Goal: Task Accomplishment & Management: Manage account settings

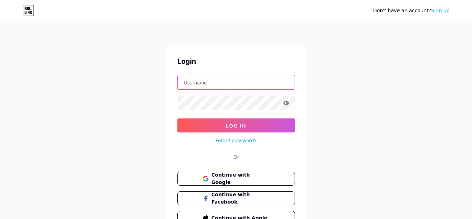
click at [215, 86] on input "text" at bounding box center [236, 82] width 117 height 14
type input "[EMAIL_ADDRESS][DOMAIN_NAME]"
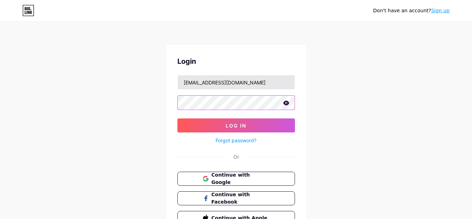
click at [177, 118] on button "Log In" at bounding box center [236, 125] width 118 height 14
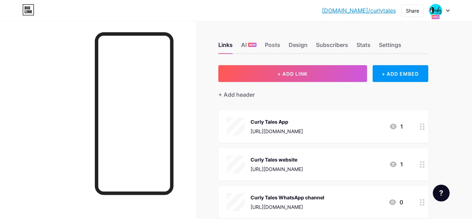
click at [444, 13] on div at bounding box center [440, 10] width 20 height 13
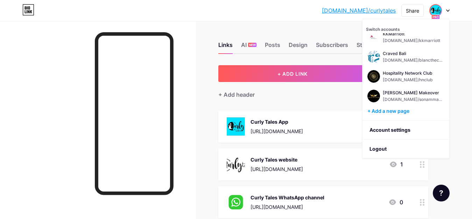
scroll to position [67, 0]
click at [411, 97] on div "[DOMAIN_NAME]/sonammakeover" at bounding box center [414, 99] width 62 height 6
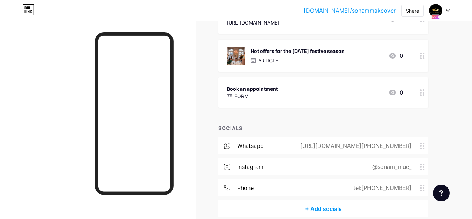
scroll to position [41, 0]
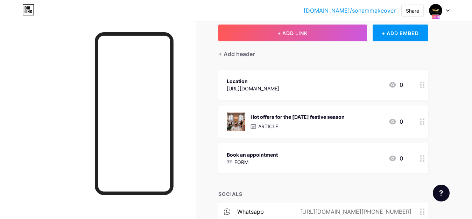
click at [184, 121] on div at bounding box center [98, 130] width 196 height 219
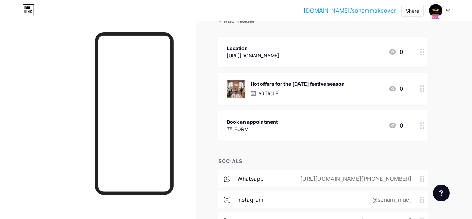
scroll to position [0, 0]
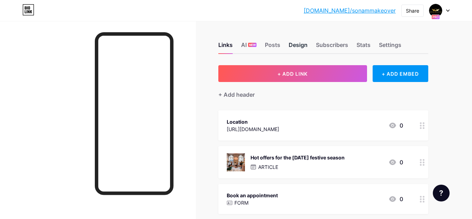
click at [294, 48] on div "Design" at bounding box center [298, 47] width 19 height 13
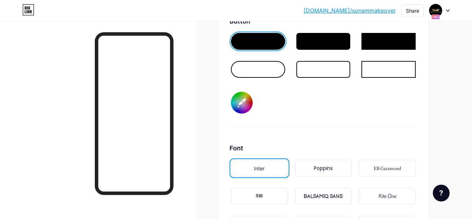
scroll to position [1050, 0]
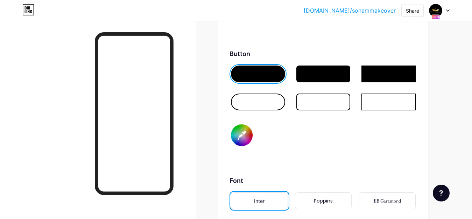
click at [246, 98] on div at bounding box center [258, 101] width 54 height 17
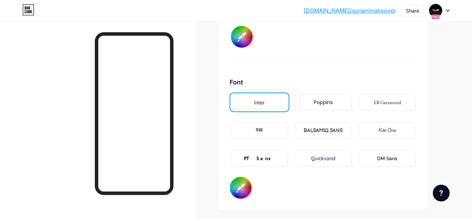
scroll to position [1149, 0]
click at [261, 159] on div "PT Sans" at bounding box center [259, 158] width 31 height 7
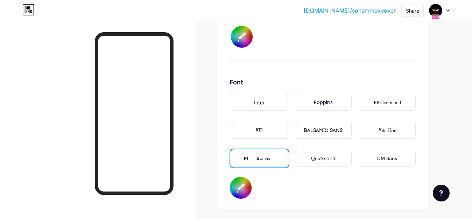
click at [241, 184] on input "#000000" at bounding box center [241, 188] width 22 height 22
click at [303, 183] on div "Font Inter Poppins EB Garamond TEKO BALSAMIQ SANS Kite One PT Sans Quicksand DM…" at bounding box center [324, 137] width 188 height 121
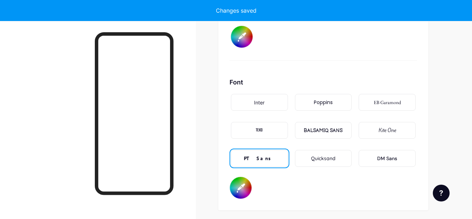
click at [245, 188] on input "#fdfcfc" at bounding box center [241, 188] width 22 height 22
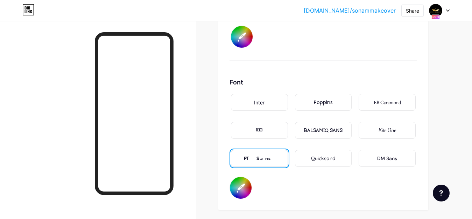
type input "#050000"
click at [327, 178] on div "Font Inter Poppins EB Garamond TEKO BALSAMIQ SANS Kite One PT Sans Quicksand DM…" at bounding box center [324, 137] width 188 height 121
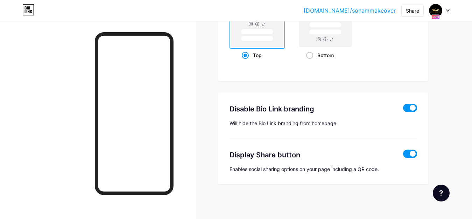
scroll to position [1385, 0]
click at [412, 108] on span at bounding box center [410, 107] width 14 height 8
click at [403, 109] on input "checkbox" at bounding box center [403, 109] width 0 height 0
click at [412, 108] on span at bounding box center [410, 107] width 14 height 8
click at [403, 109] on input "checkbox" at bounding box center [403, 109] width 0 height 0
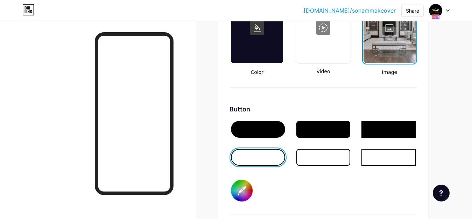
scroll to position [991, 0]
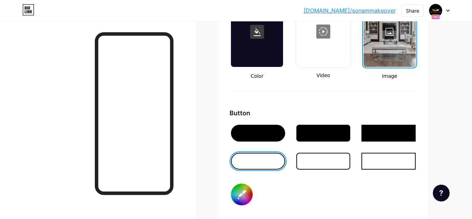
click at [354, 12] on link "[DOMAIN_NAME]/sonammakeover" at bounding box center [350, 10] width 92 height 8
drag, startPoint x: 326, startPoint y: 11, endPoint x: 397, endPoint y: 16, distance: 71.0
click at [397, 16] on div "bio.link/sonamm... bio.link/sonammakeover Share Switch accounts Sonam Makeover …" at bounding box center [236, 10] width 472 height 13
drag, startPoint x: 397, startPoint y: 16, endPoint x: 391, endPoint y: 13, distance: 6.1
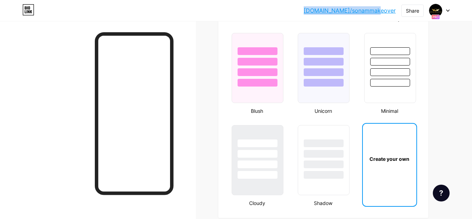
scroll to position [696, 0]
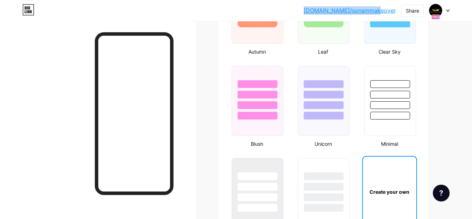
click at [379, 183] on div "Create your own" at bounding box center [390, 191] width 54 height 70
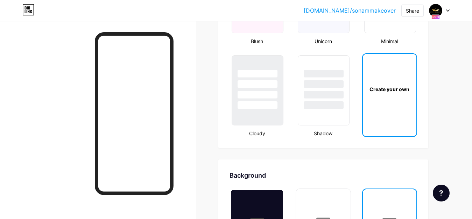
scroll to position [929, 0]
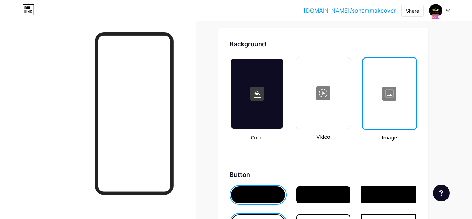
click at [391, 97] on div at bounding box center [390, 93] width 52 height 70
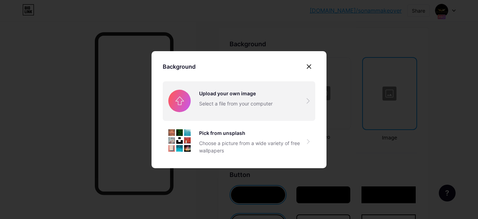
click at [255, 101] on input "file" at bounding box center [239, 100] width 153 height 39
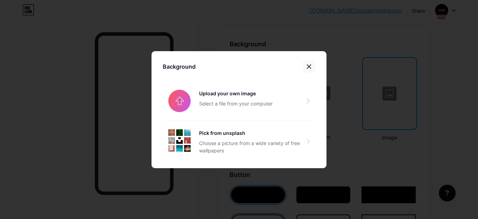
click at [309, 68] on icon at bounding box center [309, 67] width 6 height 6
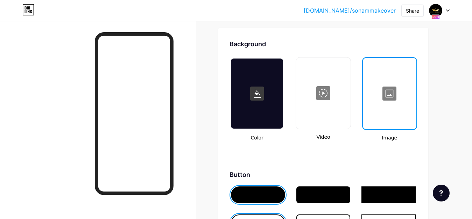
click at [289, 60] on div "Color Video Image" at bounding box center [324, 99] width 188 height 84
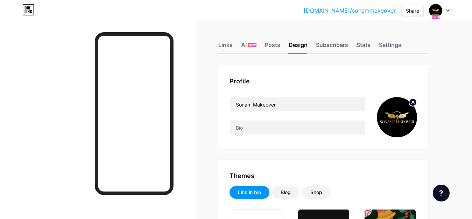
scroll to position [0, 0]
click at [391, 46] on div "Settings" at bounding box center [390, 47] width 22 height 13
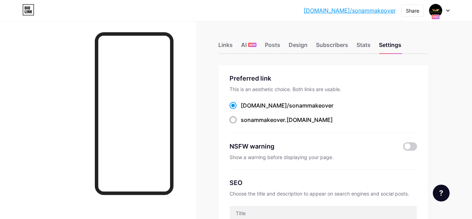
click at [235, 121] on span at bounding box center [233, 119] width 7 height 7
click at [241, 124] on input "sonammakeover .bio.link" at bounding box center [243, 126] width 5 height 5
radio input "true"
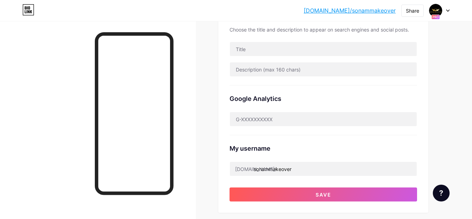
scroll to position [197, 0]
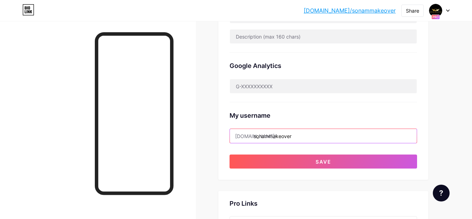
click at [324, 139] on input "sonammakeover" at bounding box center [323, 136] width 187 height 14
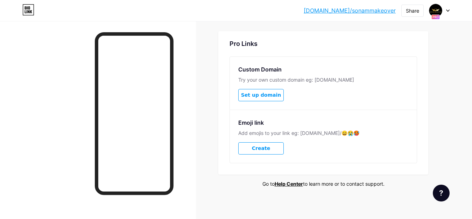
scroll to position [359, 0]
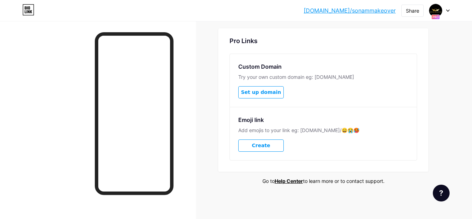
click at [262, 147] on span "Create" at bounding box center [261, 145] width 18 height 6
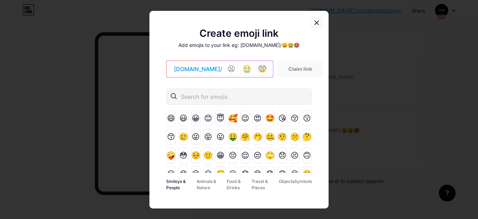
click at [315, 22] on icon at bounding box center [317, 23] width 6 height 6
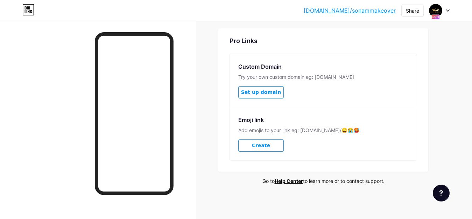
click at [257, 96] on button "Set up domain" at bounding box center [261, 92] width 46 height 12
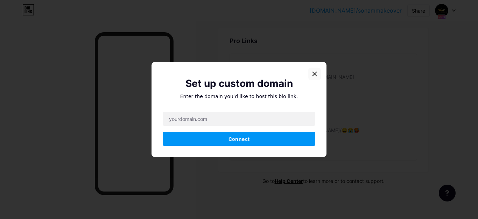
click at [314, 76] on icon at bounding box center [315, 74] width 6 height 6
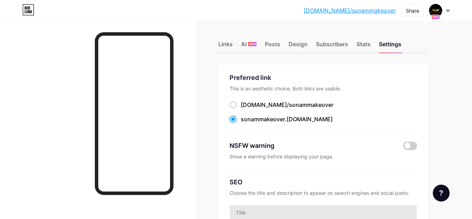
scroll to position [0, 0]
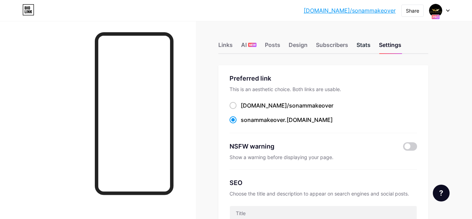
click at [365, 44] on div "Stats" at bounding box center [364, 47] width 14 height 13
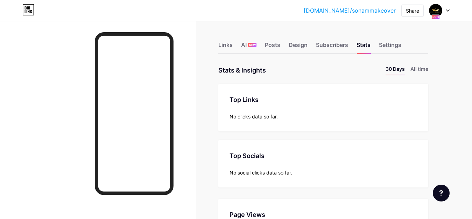
scroll to position [33, 0]
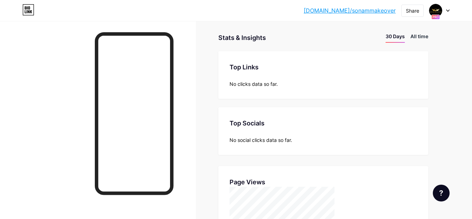
click at [421, 34] on li "All time" at bounding box center [420, 38] width 18 height 10
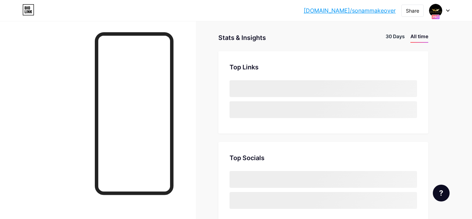
click at [390, 35] on li "30 Days" at bounding box center [395, 38] width 19 height 10
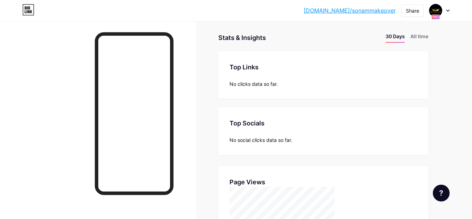
click at [254, 82] on div "No clicks data so far." at bounding box center [324, 83] width 188 height 7
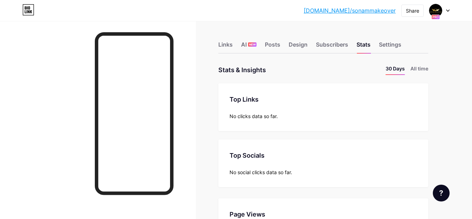
scroll to position [0, 0]
click at [324, 47] on div "Subscribers" at bounding box center [332, 47] width 32 height 13
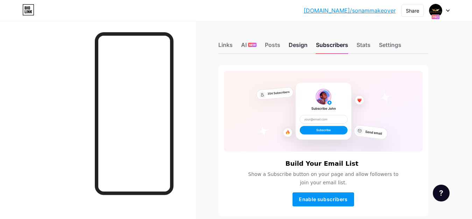
click at [294, 51] on div "Design" at bounding box center [298, 47] width 19 height 13
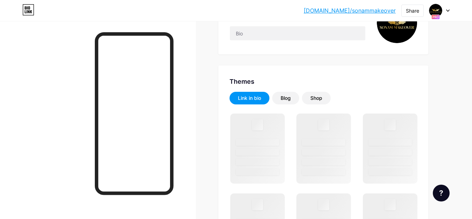
scroll to position [98, 0]
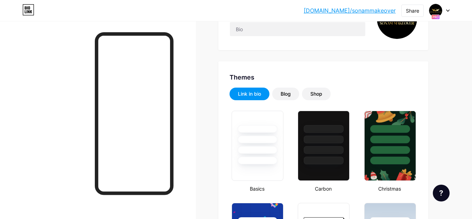
type input "#ffffff"
type input "#000000"
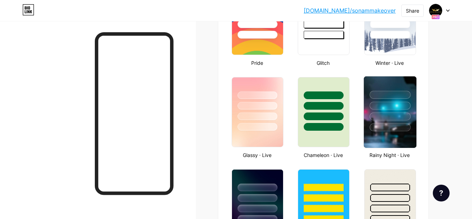
scroll to position [319, 0]
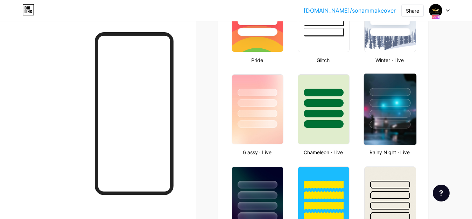
click at [386, 112] on div at bounding box center [390, 114] width 41 height 8
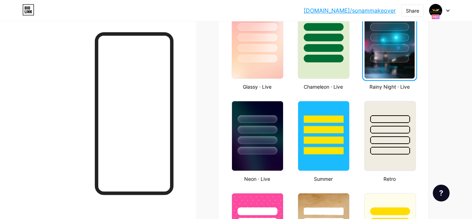
scroll to position [384, 0]
click at [386, 48] on div at bounding box center [389, 48] width 39 height 8
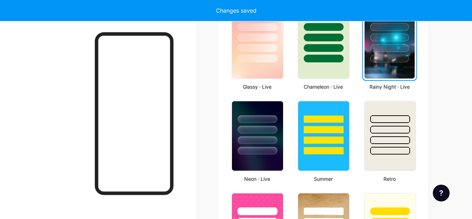
drag, startPoint x: 386, startPoint y: 48, endPoint x: 409, endPoint y: 45, distance: 23.7
click at [405, 41] on div at bounding box center [389, 38] width 39 height 8
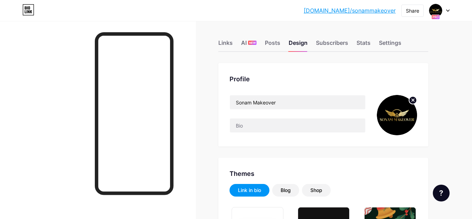
scroll to position [0, 0]
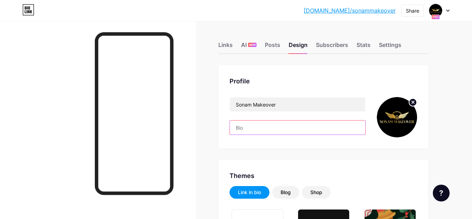
click at [261, 128] on input "text" at bounding box center [297, 127] width 135 height 14
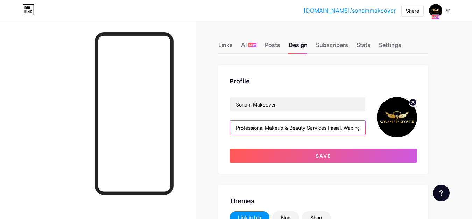
paste input "ज़रूर अभिषेक ❤️ यह रहा **final copy version**, आप इसे सीधे **Instagram bio** मे…"
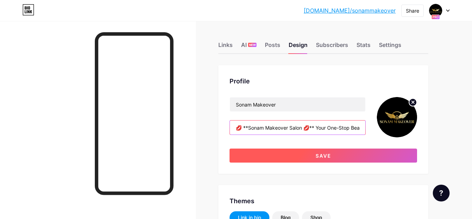
type input "💋 **Sonam Makeover Salon 💋** Your One-Stop Beauty Destination ✨ 💆‍♀️ Facial | 💄…"
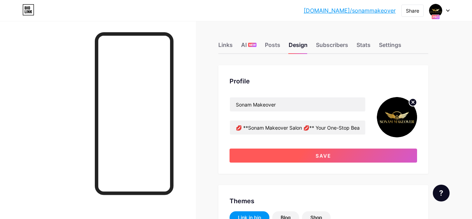
click at [329, 160] on button "Save" at bounding box center [324, 155] width 188 height 14
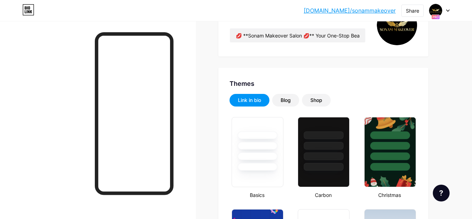
scroll to position [98, 0]
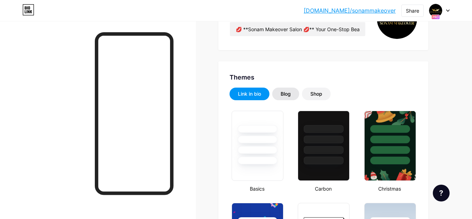
click at [283, 97] on div "Blog" at bounding box center [285, 94] width 27 height 13
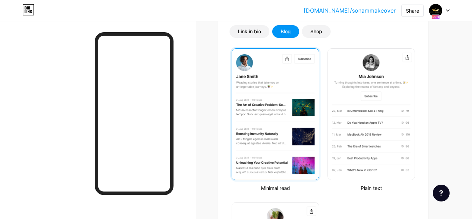
scroll to position [164, 0]
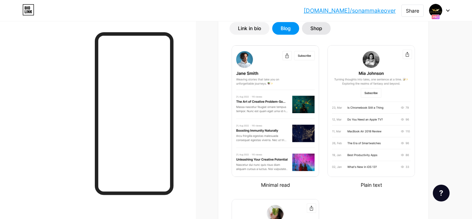
click at [316, 32] on div "Shop" at bounding box center [316, 28] width 29 height 13
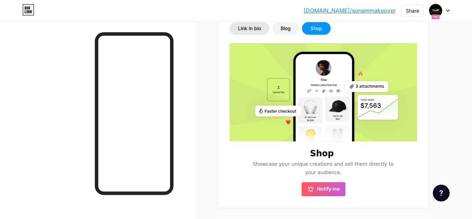
click at [259, 32] on div "Link in bio" at bounding box center [250, 28] width 40 height 13
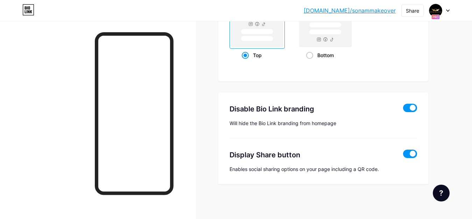
scroll to position [972, 0]
click at [411, 154] on span at bounding box center [410, 153] width 14 height 8
click at [403, 155] on input "checkbox" at bounding box center [403, 155] width 0 height 0
click at [409, 153] on span at bounding box center [410, 153] width 14 height 8
click at [403, 155] on input "checkbox" at bounding box center [403, 155] width 0 height 0
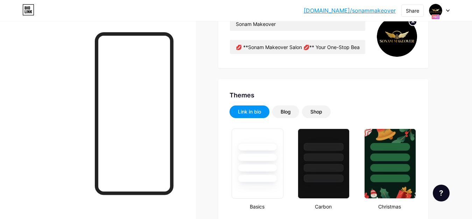
scroll to position [0, 0]
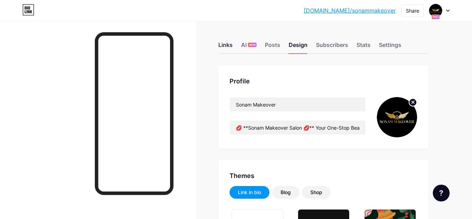
click at [224, 50] on div "Links" at bounding box center [225, 47] width 14 height 13
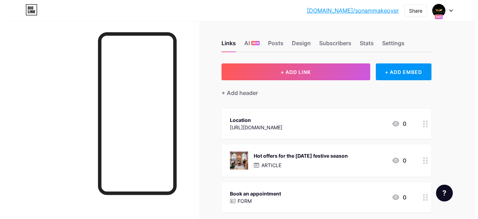
scroll to position [65, 0]
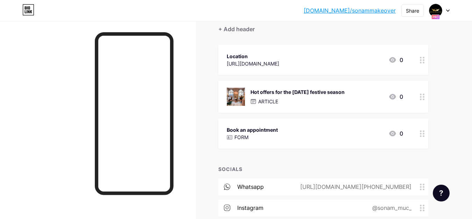
click at [297, 92] on div "Hot offers for the [DATE] festive season" at bounding box center [298, 91] width 94 height 7
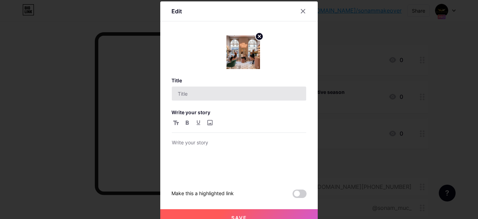
type input "Hot offers for the [DATE] festive season"
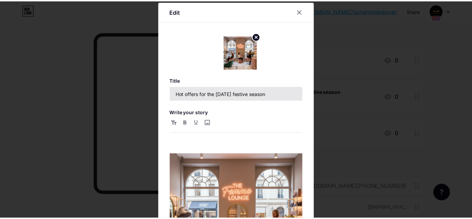
scroll to position [0, 0]
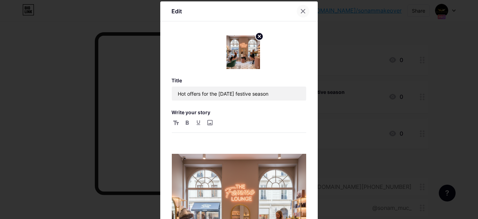
click at [302, 11] on icon at bounding box center [303, 11] width 6 height 6
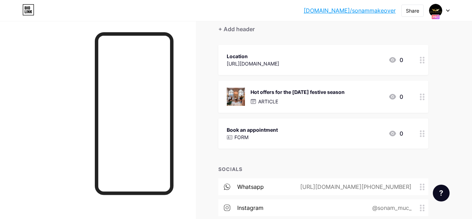
click at [393, 97] on icon at bounding box center [392, 97] width 7 height 6
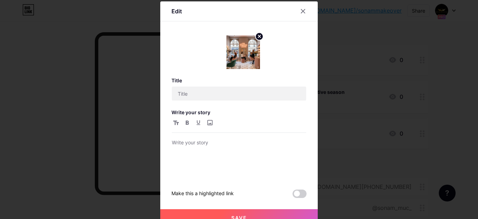
type input "Hot offers for the [DATE] festive season"
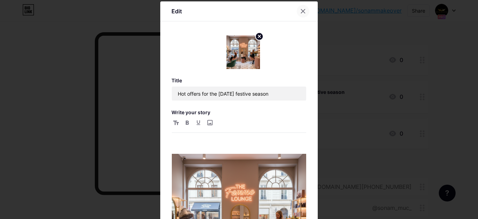
click at [301, 10] on icon at bounding box center [303, 11] width 6 height 6
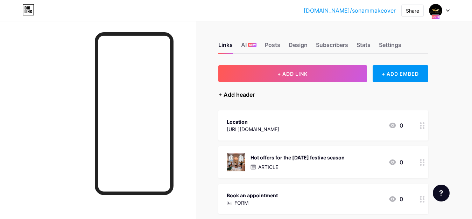
click at [242, 95] on div "+ Add header" at bounding box center [236, 94] width 36 height 8
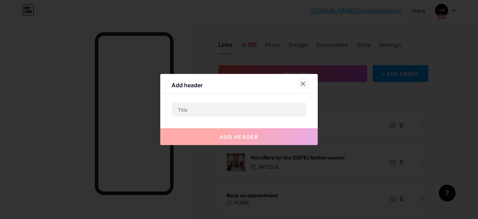
click at [303, 82] on icon at bounding box center [303, 84] width 6 height 6
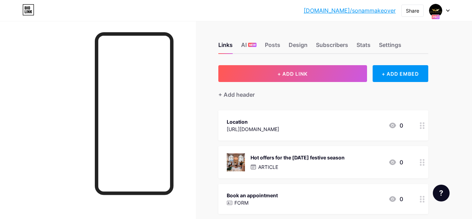
scroll to position [33, 0]
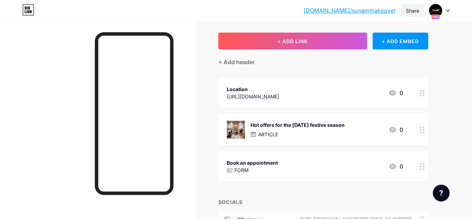
click at [412, 13] on div "Share" at bounding box center [412, 10] width 13 height 7
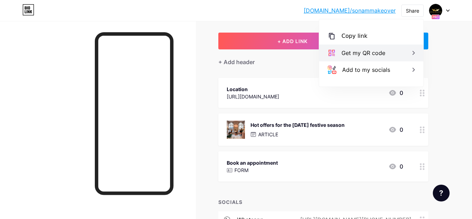
click at [390, 51] on div "Get my QR code" at bounding box center [371, 52] width 104 height 17
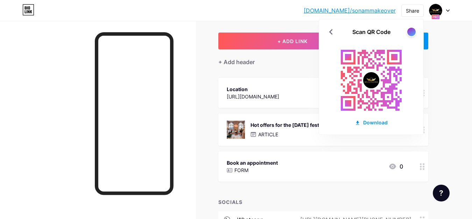
click at [466, 41] on div "bio.link/sonamm... bio.link/sonammakeover Share Scan QR Code Download Switch ac…" at bounding box center [236, 146] width 472 height 358
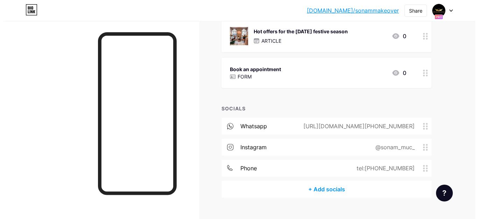
scroll to position [139, 0]
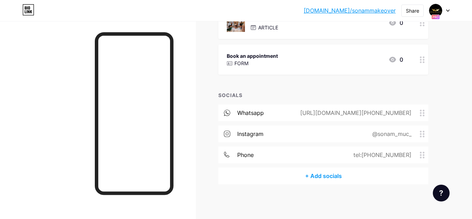
click at [335, 177] on div "+ Add socials" at bounding box center [323, 175] width 210 height 17
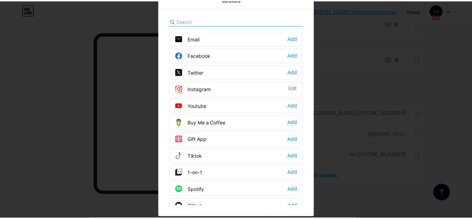
scroll to position [0, 0]
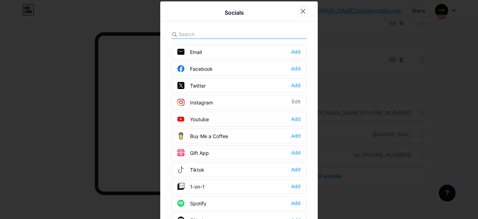
click at [301, 12] on icon at bounding box center [303, 11] width 6 height 6
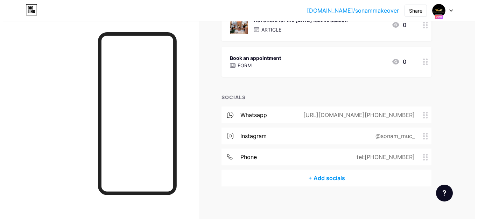
scroll to position [74, 0]
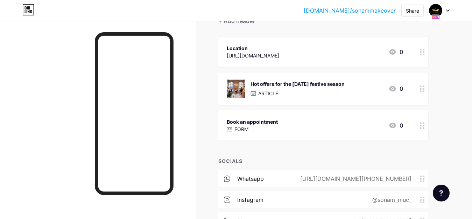
click at [423, 127] on icon at bounding box center [422, 125] width 5 height 7
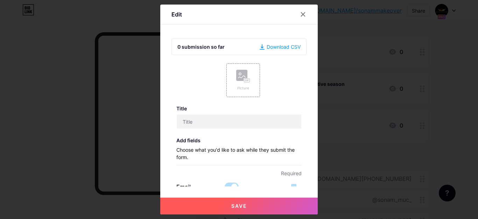
type input "Book an appointment"
checkbox input "true"
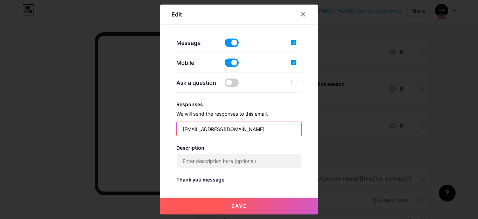
scroll to position [184, 0]
drag, startPoint x: 244, startPoint y: 130, endPoint x: 174, endPoint y: 137, distance: 70.7
click at [174, 137] on div "0 submission so far Download CSV Picture Title Book an appointment Add fields C…" at bounding box center [239, 109] width 135 height 153
type input "sonamdixit47@gmail.com"
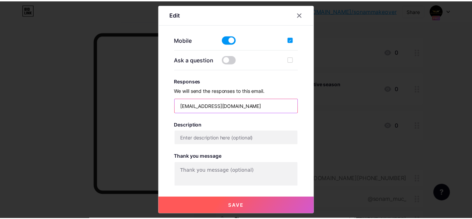
scroll to position [250, 0]
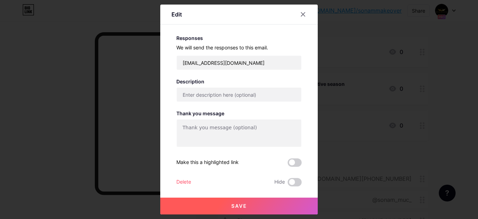
click at [247, 203] on button "Save" at bounding box center [239, 205] width 158 height 17
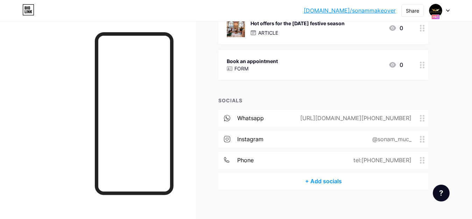
scroll to position [139, 0]
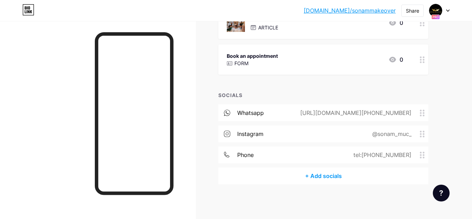
drag, startPoint x: 172, startPoint y: 112, endPoint x: 172, endPoint y: 117, distance: 5.6
click at [172, 117] on div at bounding box center [134, 113] width 79 height 162
click at [408, 11] on div "Share" at bounding box center [412, 10] width 13 height 7
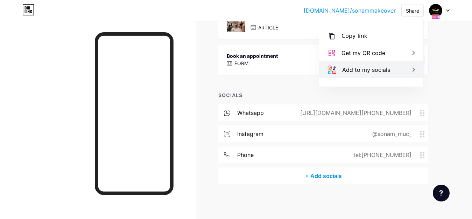
click at [394, 70] on div "Add to my socials" at bounding box center [371, 69] width 104 height 17
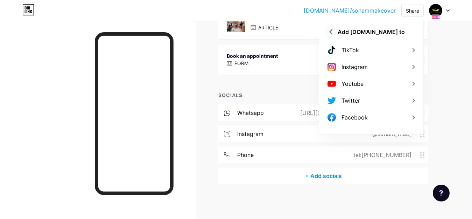
click at [331, 32] on icon at bounding box center [331, 31] width 11 height 11
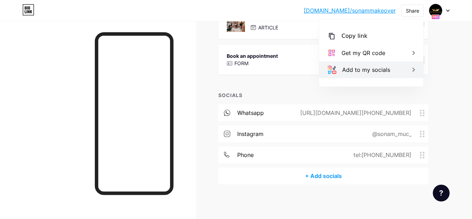
click at [383, 71] on div "Add to my socials" at bounding box center [366, 69] width 48 height 8
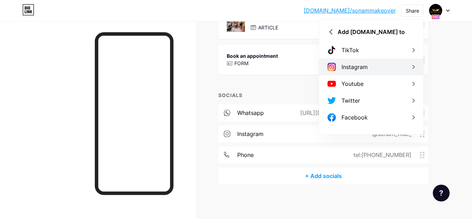
click at [346, 67] on div "Instagram" at bounding box center [355, 67] width 26 height 8
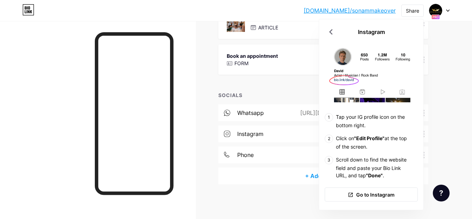
scroll to position [106, 0]
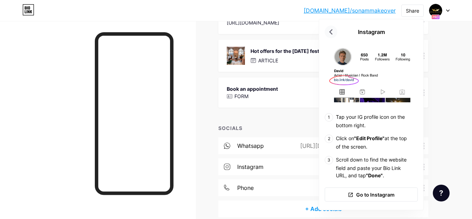
click at [333, 31] on icon at bounding box center [331, 31] width 11 height 11
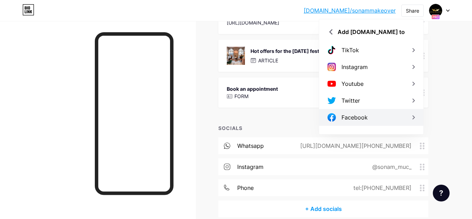
click at [361, 120] on div "Facebook" at bounding box center [355, 117] width 26 height 8
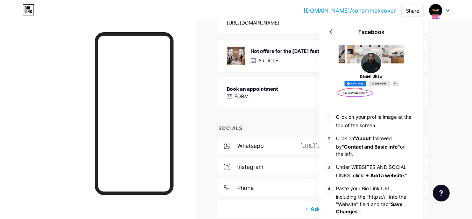
scroll to position [74, 0]
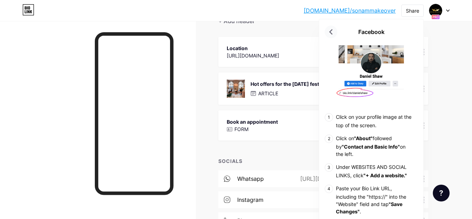
click at [333, 28] on icon at bounding box center [331, 31] width 11 height 11
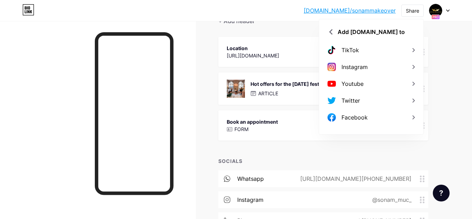
click at [439, 41] on div "Links AI NEW Posts Design Subscribers Stats Settings + ADD LINK + ADD EMBED + A…" at bounding box center [229, 115] width 458 height 337
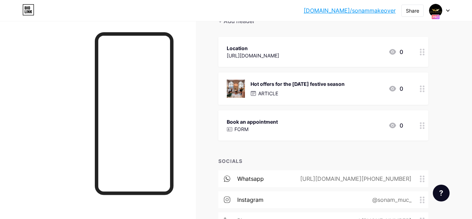
click at [29, 11] on icon at bounding box center [29, 11] width 2 height 3
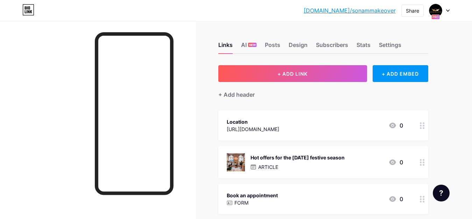
scroll to position [0, 0]
click at [445, 7] on div at bounding box center [440, 10] width 20 height 13
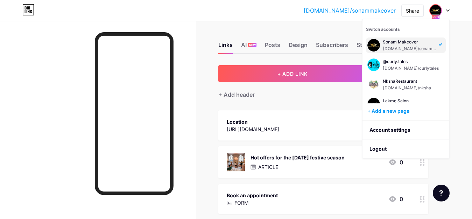
drag, startPoint x: 418, startPoint y: 47, endPoint x: 432, endPoint y: 45, distance: 13.9
click at [432, 45] on div "Sonam Makeover bio.link/sonammakeover" at bounding box center [410, 45] width 54 height 13
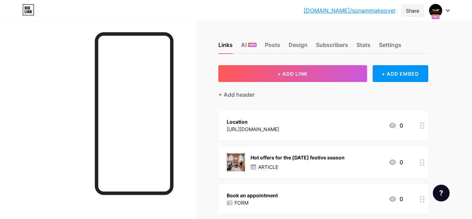
click at [417, 11] on div "Share" at bounding box center [412, 10] width 13 height 7
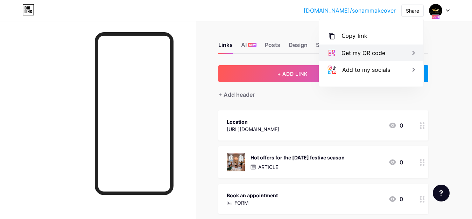
click at [376, 53] on div "Get my QR code" at bounding box center [364, 53] width 44 height 8
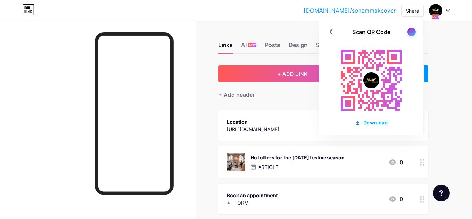
click at [47, 63] on div at bounding box center [98, 130] width 196 height 219
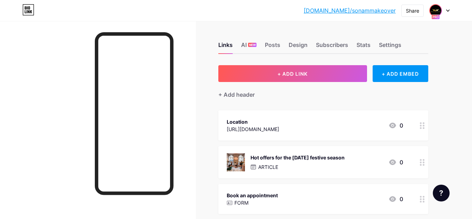
click at [441, 14] on span at bounding box center [435, 10] width 11 height 11
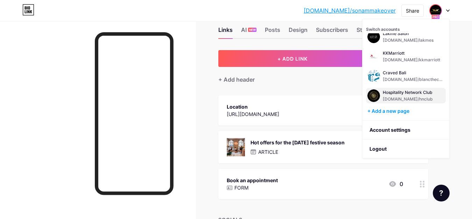
scroll to position [65, 0]
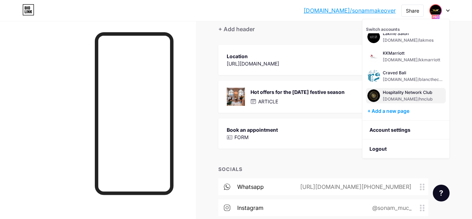
click at [400, 93] on div "Hospitality Network Club" at bounding box center [409, 93] width 52 height 6
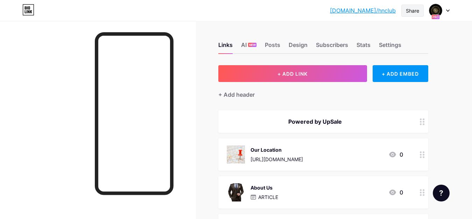
click at [414, 12] on div "Share" at bounding box center [412, 10] width 13 height 7
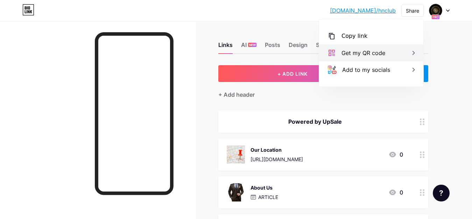
click at [387, 56] on div "Get my QR code" at bounding box center [371, 52] width 104 height 17
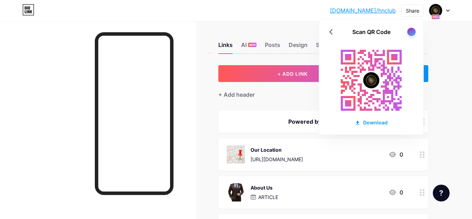
click at [179, 61] on div at bounding box center [98, 130] width 196 height 219
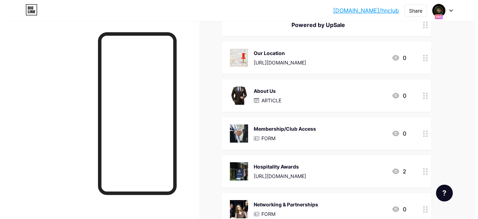
scroll to position [98, 0]
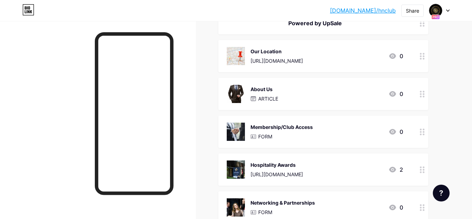
click at [268, 93] on div "About Us ARTICLE" at bounding box center [265, 94] width 28 height 18
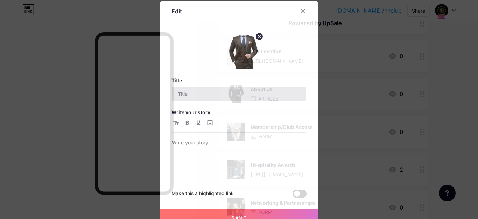
type input "About Us"
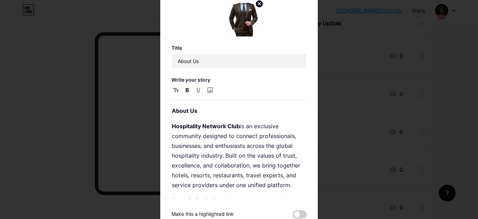
scroll to position [0, 0]
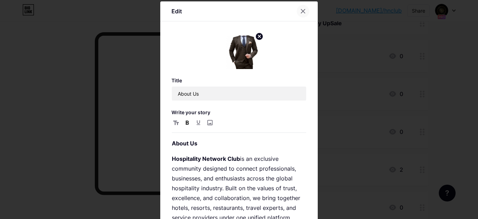
click at [300, 10] on icon at bounding box center [303, 11] width 6 height 6
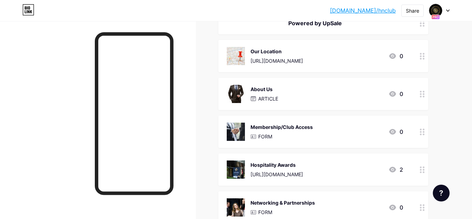
click at [298, 129] on div "Membership/Club Access" at bounding box center [282, 126] width 62 height 7
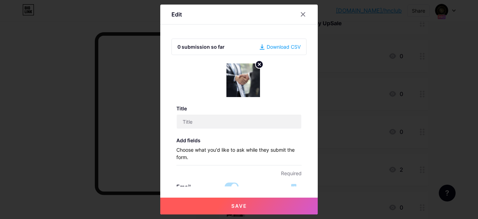
type input "Membership/Club Access"
checkbox input "true"
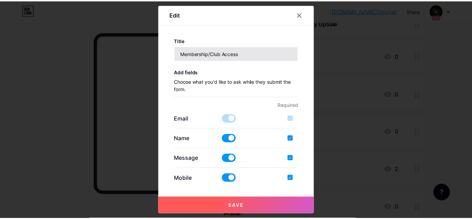
scroll to position [69, 0]
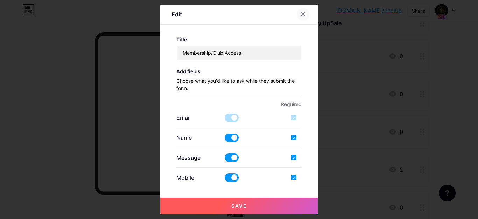
click at [306, 14] on icon at bounding box center [303, 15] width 6 height 6
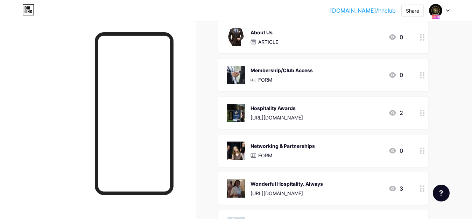
scroll to position [164, 0]
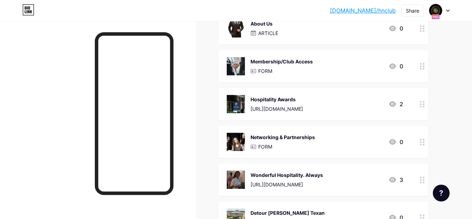
click at [303, 100] on div "Hospitality Awards" at bounding box center [277, 99] width 53 height 7
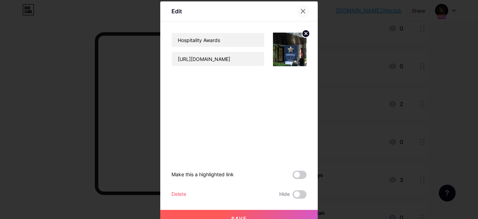
click at [300, 11] on icon at bounding box center [303, 11] width 6 height 6
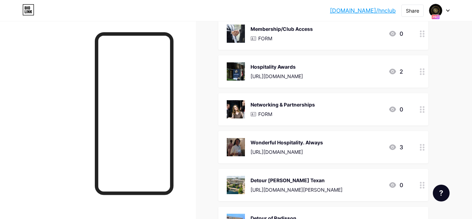
scroll to position [197, 0]
click at [403, 147] on div "Wonderful Hospitality. Always https://youtu.be/oPubn18CtA8 3" at bounding box center [323, 147] width 210 height 32
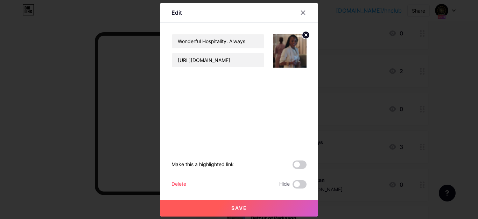
click at [303, 13] on icon at bounding box center [303, 13] width 6 height 6
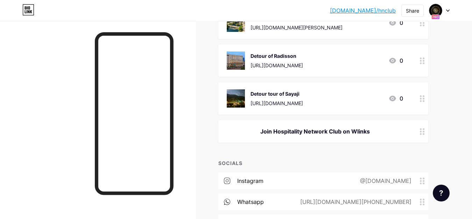
scroll to position [328, 0]
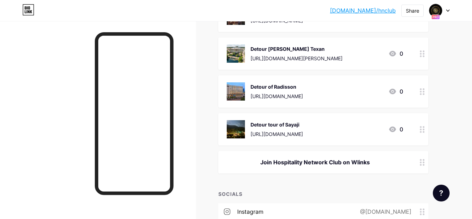
click at [376, 166] on div "Join Hospitality Network Club on Wlinks" at bounding box center [323, 162] width 210 height 22
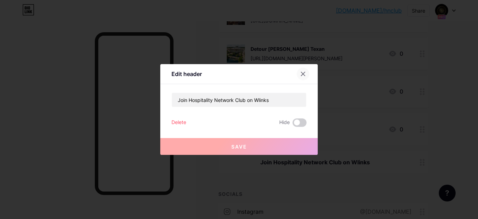
click at [304, 74] on icon at bounding box center [303, 74] width 6 height 6
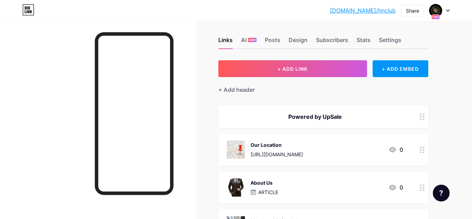
scroll to position [0, 0]
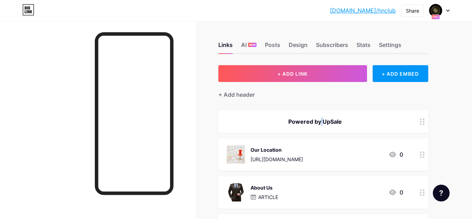
click at [314, 122] on div "Powered by UpSale" at bounding box center [315, 121] width 176 height 8
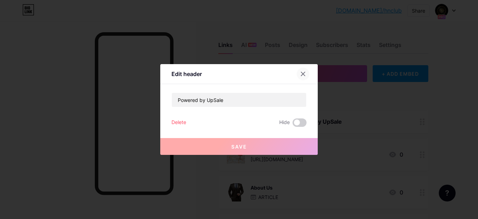
click at [304, 73] on icon at bounding box center [303, 74] width 4 height 4
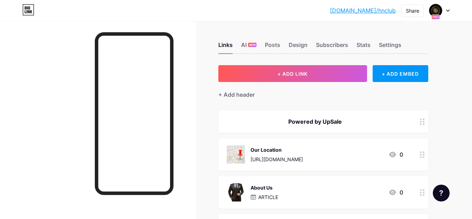
click at [449, 10] on icon at bounding box center [448, 10] width 4 height 2
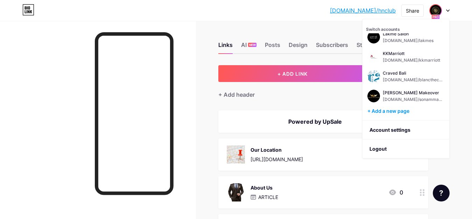
scroll to position [67, 0]
click at [412, 92] on div "Sonam Makeover" at bounding box center [414, 93] width 62 height 6
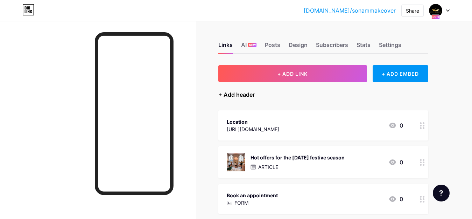
click at [243, 96] on div "+ Add header" at bounding box center [236, 94] width 36 height 8
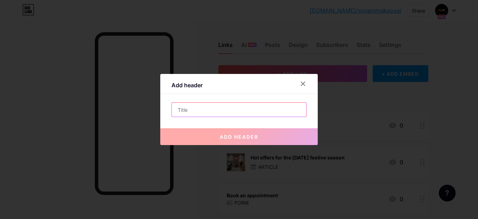
click at [242, 110] on input "text" at bounding box center [239, 110] width 134 height 14
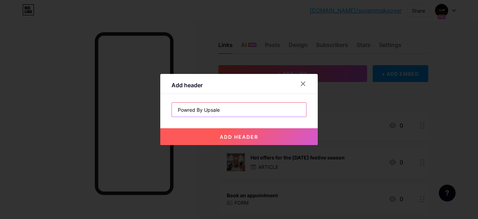
type input "Powred By Upsale"
click at [246, 139] on span "add header" at bounding box center [239, 137] width 39 height 6
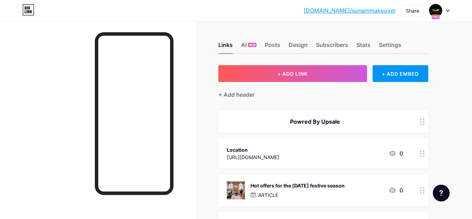
click at [317, 117] on div "Powred By Upsale" at bounding box center [315, 121] width 176 height 8
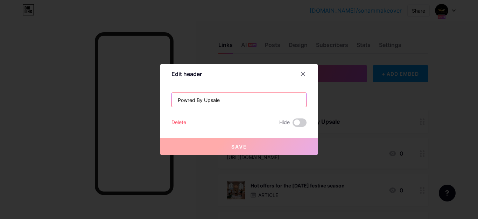
click at [195, 100] on input "Powred By Upsale" at bounding box center [239, 100] width 134 height 14
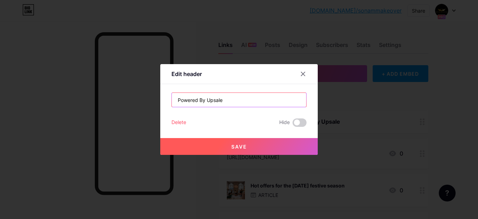
type input "Powered By Upsale"
click at [277, 146] on button "Save" at bounding box center [239, 146] width 158 height 17
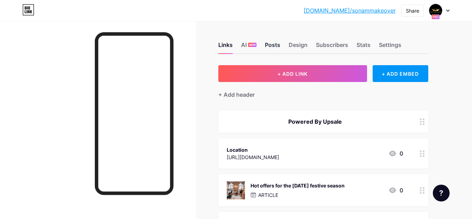
click at [275, 44] on div "Posts" at bounding box center [272, 47] width 15 height 13
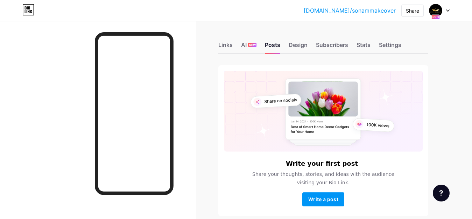
scroll to position [32, 0]
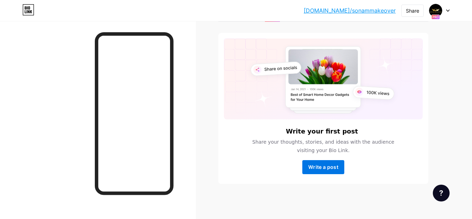
click at [323, 168] on span "Write a post" at bounding box center [323, 167] width 30 height 6
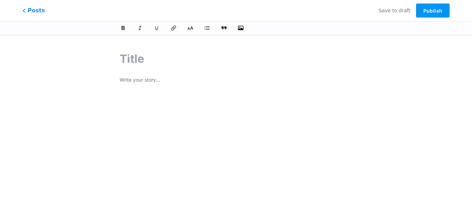
click at [151, 81] on p at bounding box center [236, 81] width 233 height 10
click at [35, 10] on span "Posts" at bounding box center [33, 10] width 25 height 9
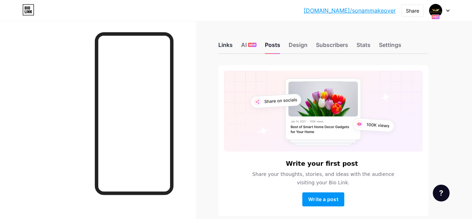
click at [224, 45] on div "Links" at bounding box center [225, 47] width 14 height 13
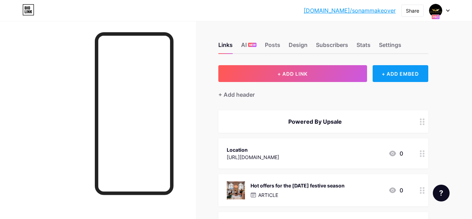
click at [400, 76] on div "+ ADD EMBED" at bounding box center [401, 73] width 56 height 17
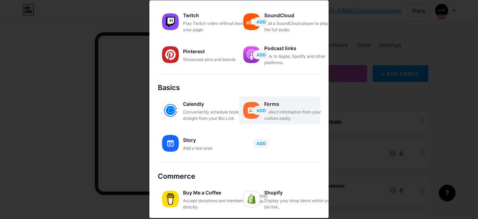
scroll to position [1, 0]
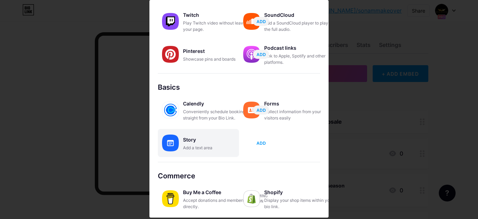
click at [261, 144] on span "ADD" at bounding box center [261, 143] width 9 height 6
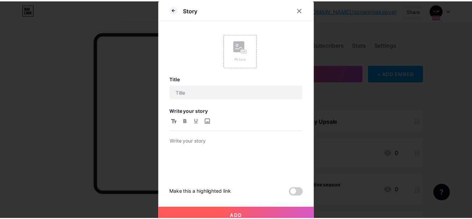
scroll to position [0, 0]
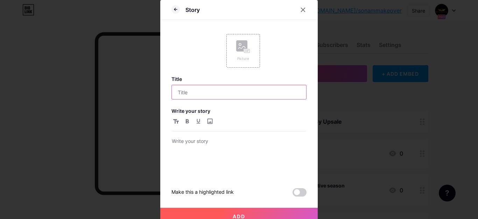
click at [230, 92] on input "text" at bounding box center [239, 92] width 134 height 14
type input "Manicure"
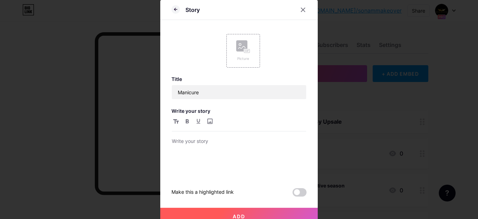
click at [225, 136] on div at bounding box center [239, 147] width 134 height 60
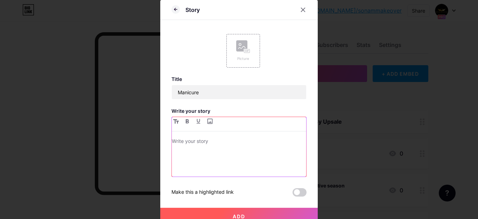
click at [224, 138] on p at bounding box center [239, 142] width 134 height 10
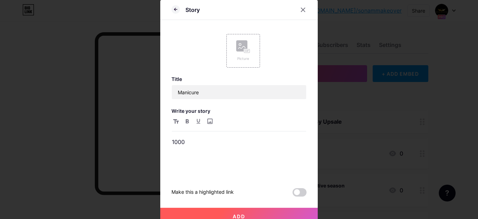
click at [237, 211] on button "Add" at bounding box center [239, 216] width 158 height 17
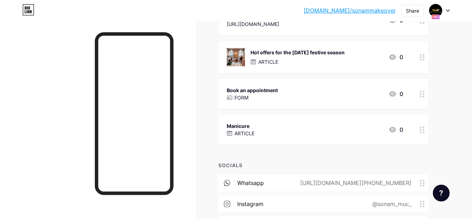
scroll to position [203, 0]
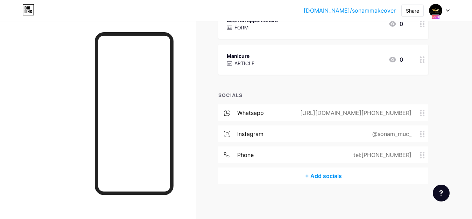
click at [170, 49] on div at bounding box center [134, 113] width 79 height 162
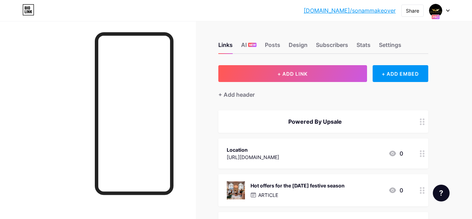
drag, startPoint x: 308, startPoint y: 1, endPoint x: 281, endPoint y: 12, distance: 29.2
click at [269, 12] on div "[DOMAIN_NAME]/[PERSON_NAME]... [DOMAIN_NAME]/sonammakeover Share Switch account…" at bounding box center [236, 10] width 472 height 13
click at [416, 10] on div "Share" at bounding box center [412, 10] width 13 height 7
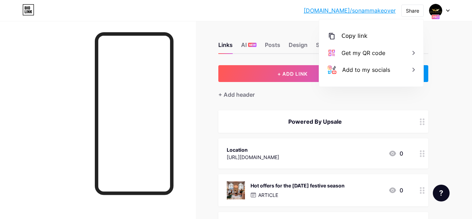
click at [443, 13] on div at bounding box center [440, 10] width 20 height 13
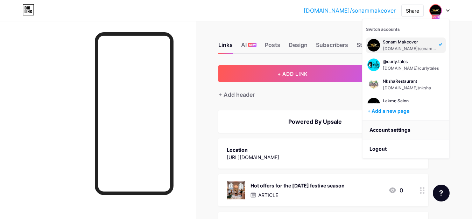
click at [404, 133] on link "Account settings" at bounding box center [406, 129] width 87 height 19
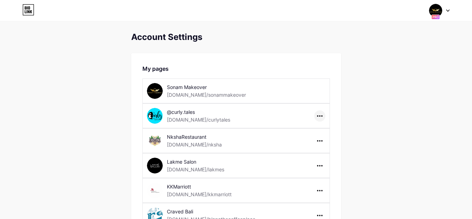
click at [320, 115] on icon at bounding box center [320, 115] width 6 height 1
click at [321, 142] on div at bounding box center [319, 140] width 11 height 11
click at [193, 90] on div "Sonam Makeover" at bounding box center [216, 86] width 99 height 7
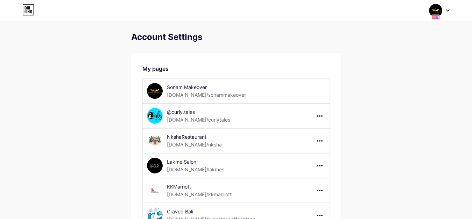
click at [446, 7] on div at bounding box center [440, 10] width 20 height 13
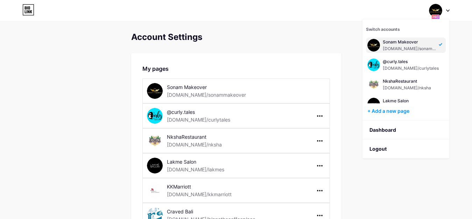
click at [407, 45] on div "Sonam Makeover bio.link/sonammakeover" at bounding box center [410, 45] width 54 height 13
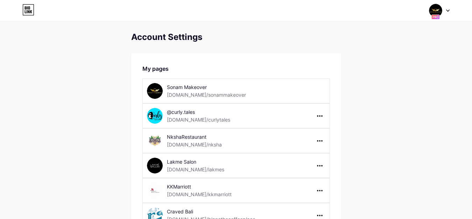
click at [438, 11] on img at bounding box center [435, 10] width 13 height 13
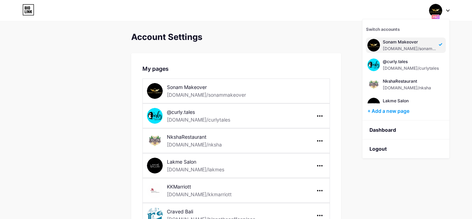
click at [408, 43] on div "Sonam Makeover" at bounding box center [410, 42] width 54 height 6
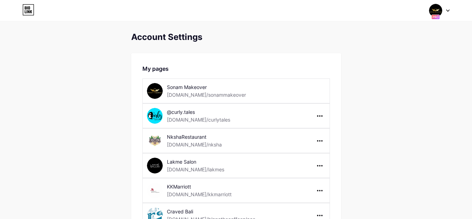
click at [195, 91] on div "[DOMAIN_NAME]/sonammakeover" at bounding box center [206, 94] width 79 height 7
click at [215, 91] on div "[DOMAIN_NAME]/sonammakeover" at bounding box center [206, 94] width 79 height 7
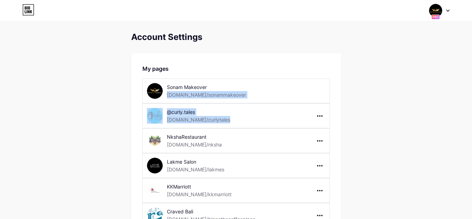
drag, startPoint x: 272, startPoint y: 106, endPoint x: 276, endPoint y: 88, distance: 18.9
click at [276, 88] on div "My pages [PERSON_NAME] Makeover [DOMAIN_NAME]/sonammakeover @curly.tales [DOMAI…" at bounding box center [236, 164] width 210 height 222
drag, startPoint x: 276, startPoint y: 88, endPoint x: 266, endPoint y: 111, distance: 25.2
click at [266, 111] on div at bounding box center [296, 116] width 60 height 16
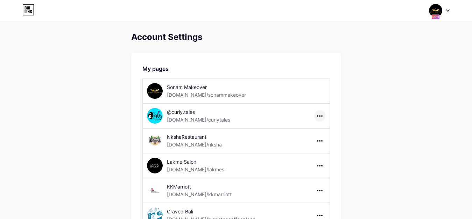
click at [320, 118] on div at bounding box center [319, 115] width 11 height 11
click at [444, 10] on div at bounding box center [440, 10] width 20 height 13
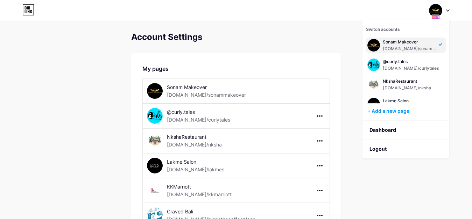
click at [412, 46] on div "[DOMAIN_NAME]/sonammakeover" at bounding box center [410, 49] width 54 height 6
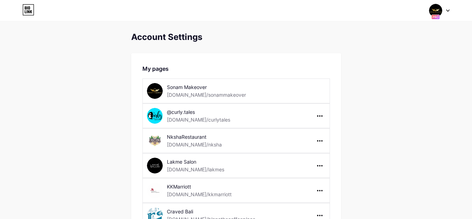
click at [449, 8] on div at bounding box center [440, 10] width 20 height 13
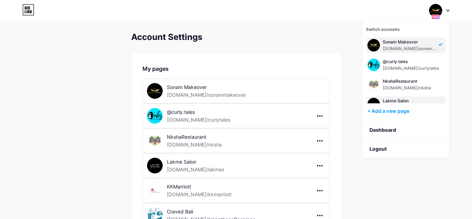
click at [394, 99] on div "Lakme Salon" at bounding box center [409, 101] width 52 height 6
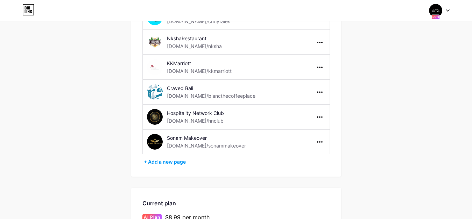
scroll to position [98, 0]
click at [321, 143] on div at bounding box center [319, 141] width 11 height 11
click at [274, 136] on div "Unpublish Delete page" at bounding box center [296, 142] width 60 height 16
click at [348, 123] on div "Account Settings My pages Lakme Salon bio.link/lakmes @curly.tales bio.link/cur…" at bounding box center [236, 174] width 472 height 480
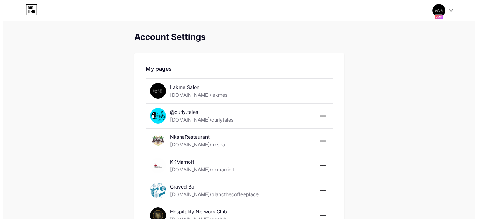
scroll to position [0, 0]
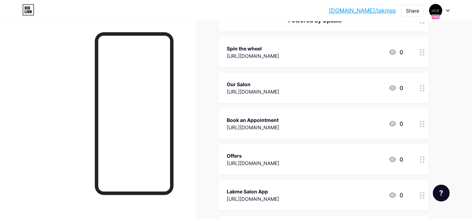
scroll to position [131, 0]
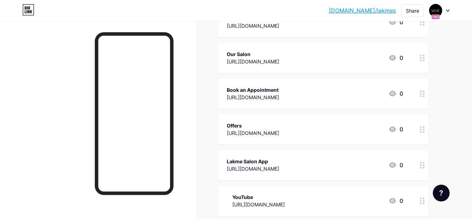
click at [309, 128] on div "Offers [URL][DOMAIN_NAME] 0" at bounding box center [315, 129] width 176 height 16
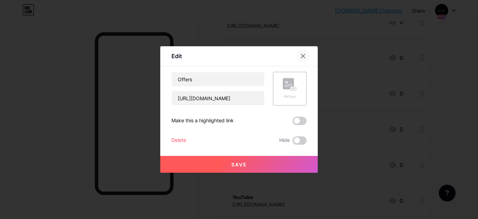
click at [305, 57] on icon at bounding box center [303, 56] width 4 height 4
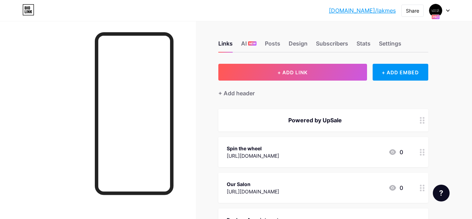
scroll to position [0, 0]
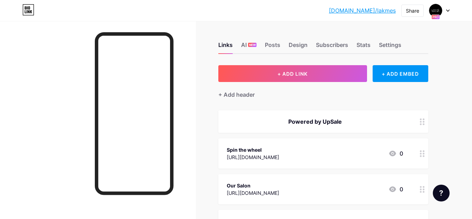
click at [444, 12] on div at bounding box center [440, 10] width 20 height 13
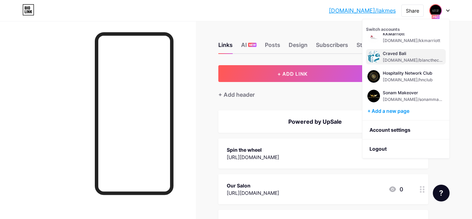
scroll to position [67, 0]
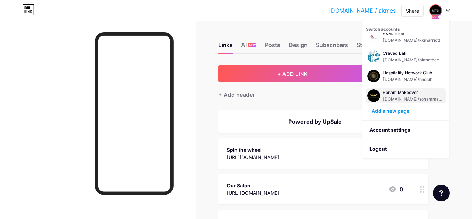
click at [402, 92] on div "Sonam Makeover" at bounding box center [414, 93] width 62 height 6
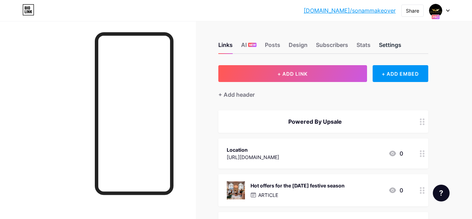
click at [393, 46] on div "Settings" at bounding box center [390, 47] width 22 height 13
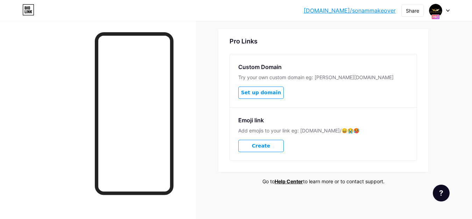
scroll to position [334, 0]
click at [289, 182] on link "Help Center" at bounding box center [289, 181] width 28 height 6
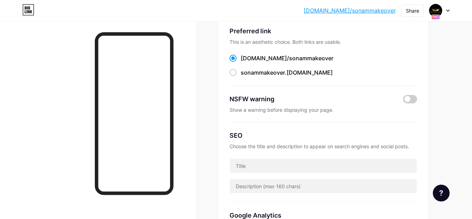
scroll to position [39, 0]
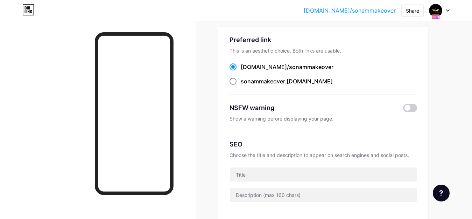
click at [231, 82] on span at bounding box center [233, 81] width 7 height 7
click at [241, 85] on input "sonammakeover .bio.link" at bounding box center [243, 87] width 5 height 5
radio input "true"
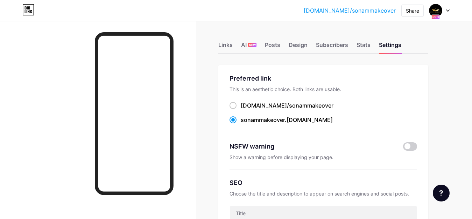
scroll to position [0, 0]
click at [226, 45] on div "Links" at bounding box center [225, 47] width 14 height 13
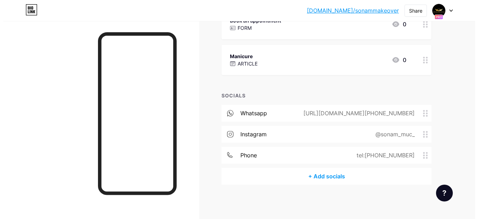
scroll to position [203, 0]
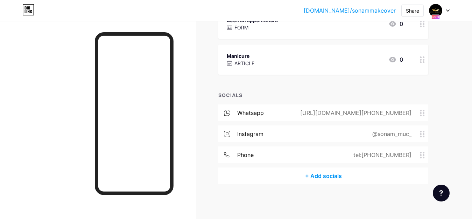
click at [318, 179] on div "+ Add socials" at bounding box center [323, 175] width 210 height 17
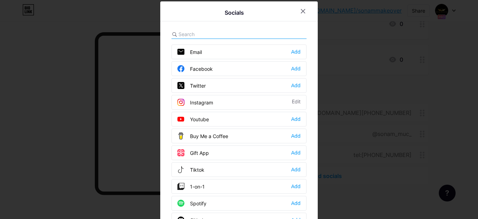
click at [247, 69] on div "Facebook Add" at bounding box center [239, 68] width 135 height 15
